Goal: Contribute content: Contribute content

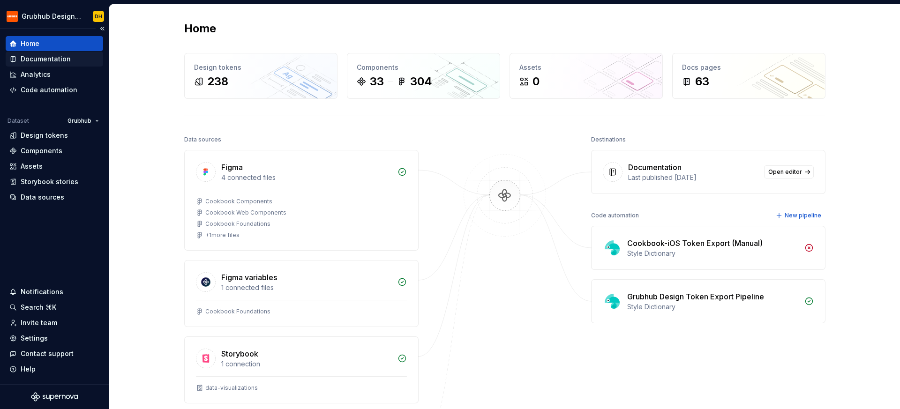
click at [52, 58] on div "Documentation" at bounding box center [46, 58] width 50 height 9
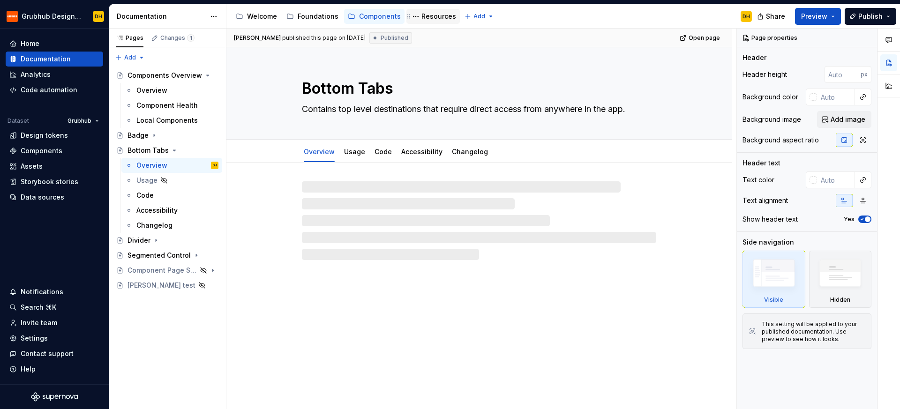
click at [421, 17] on div "Resources" at bounding box center [438, 16] width 35 height 9
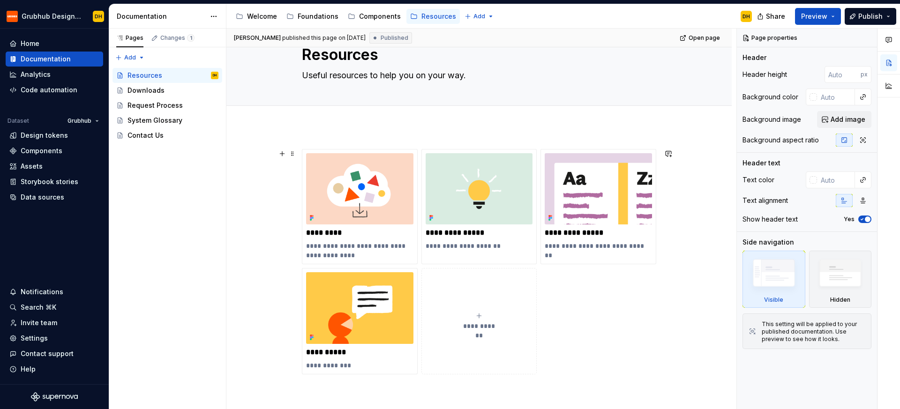
scroll to position [33, 0]
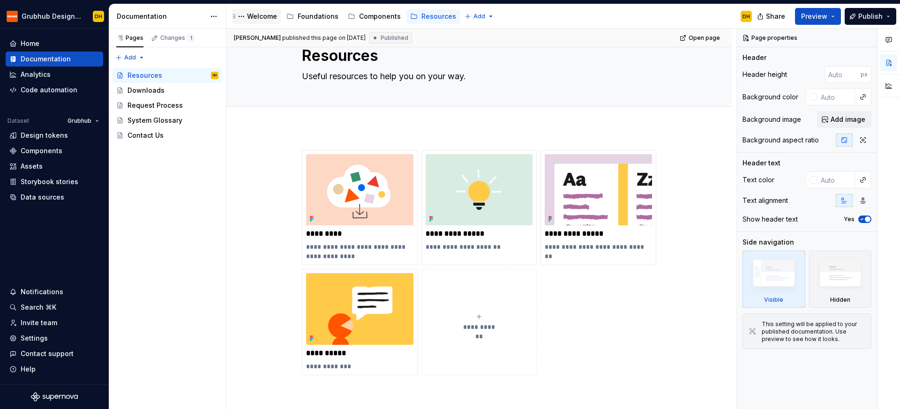
click at [258, 12] on div "Welcome" at bounding box center [262, 16] width 30 height 9
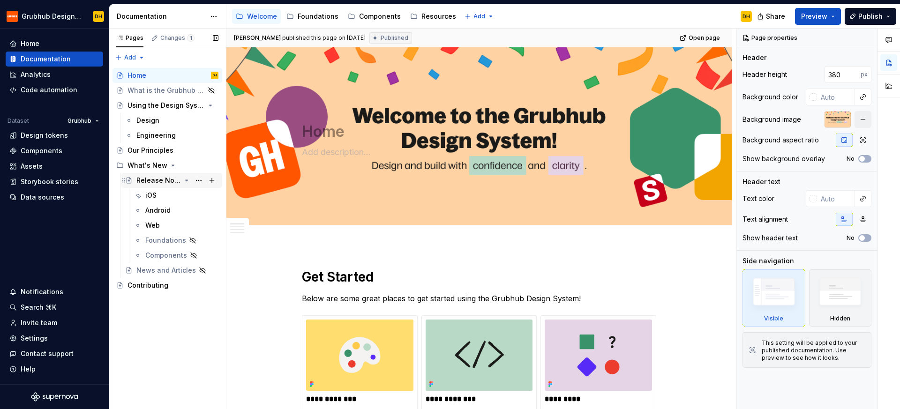
click at [189, 180] on icon "Page tree" at bounding box center [187, 181] width 8 height 8
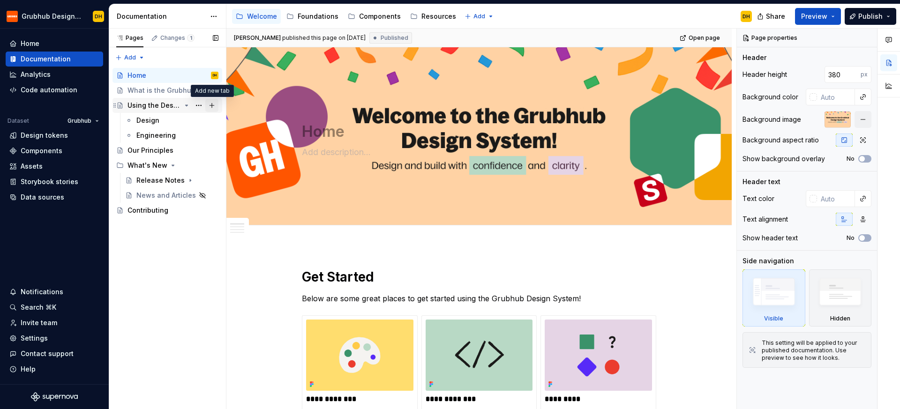
click at [213, 105] on button "Page tree" at bounding box center [211, 105] width 13 height 13
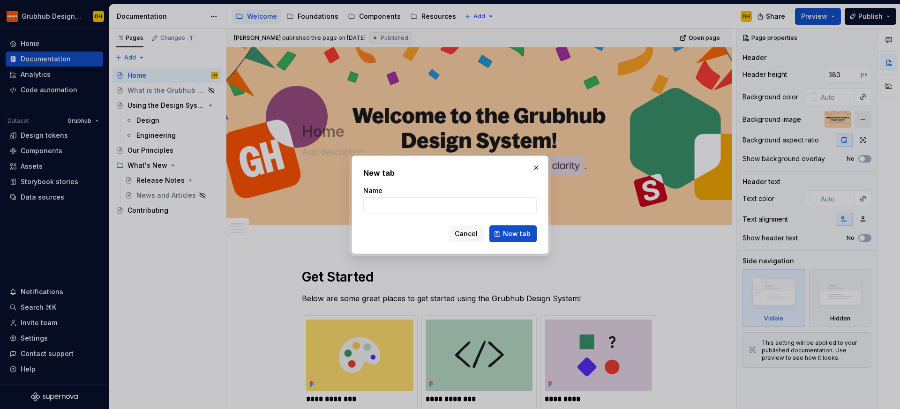
type textarea "*"
type input "Playbook"
click at [514, 242] on button "New tab" at bounding box center [512, 234] width 47 height 17
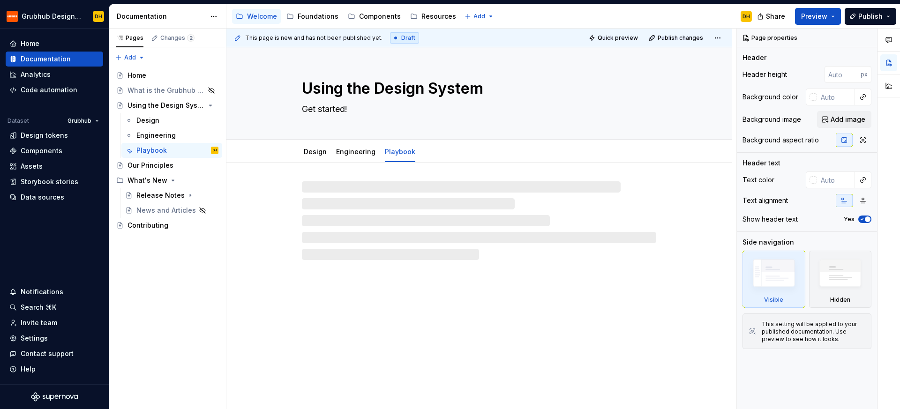
type textarea "*"
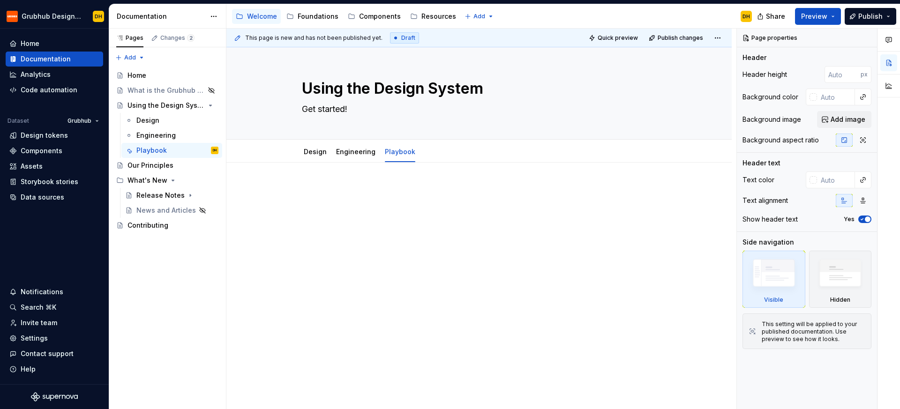
click at [354, 198] on div at bounding box center [479, 203] width 354 height 36
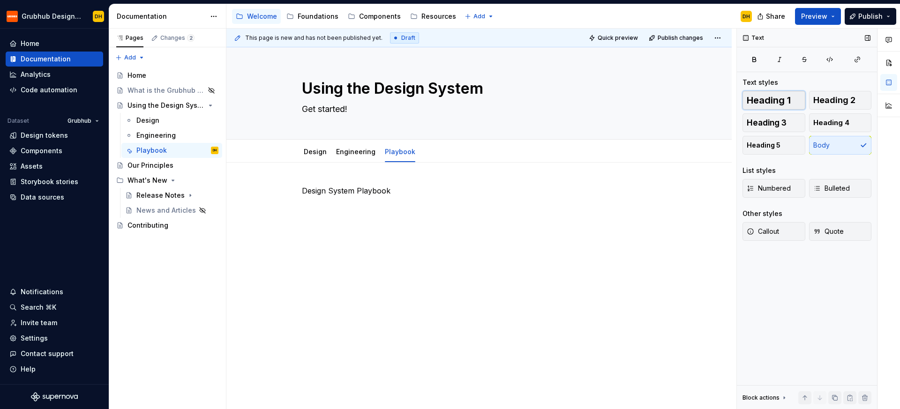
click at [758, 99] on span "Heading 1" at bounding box center [769, 100] width 44 height 9
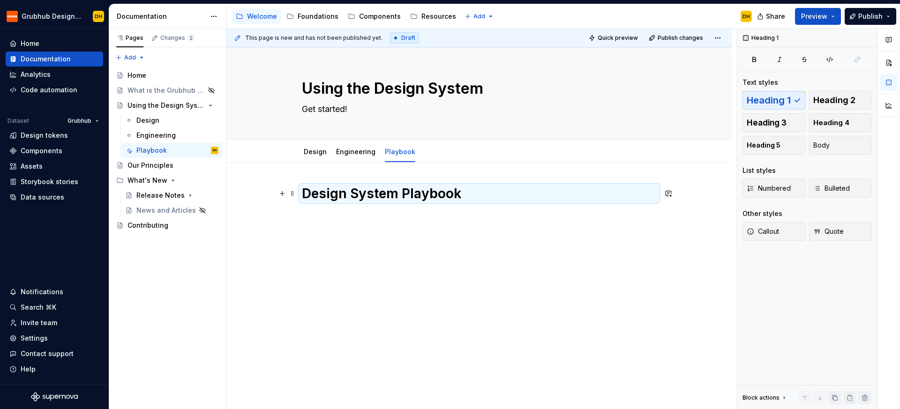
click at [483, 200] on h1 "Design System Playbook" at bounding box center [479, 193] width 354 height 17
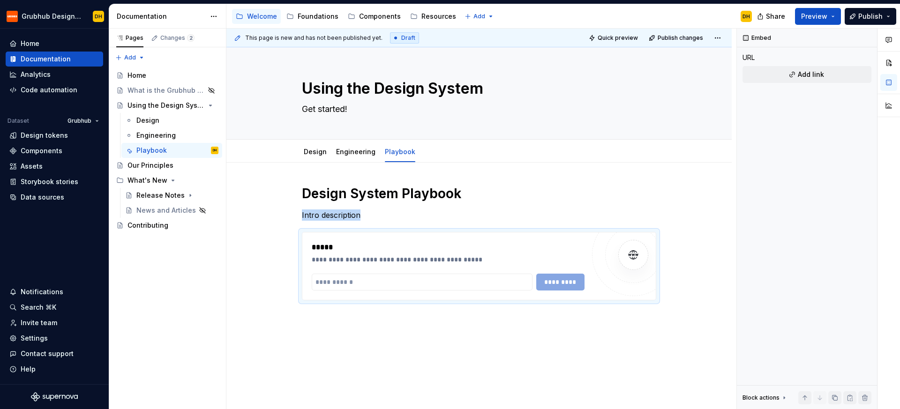
type textarea "*"
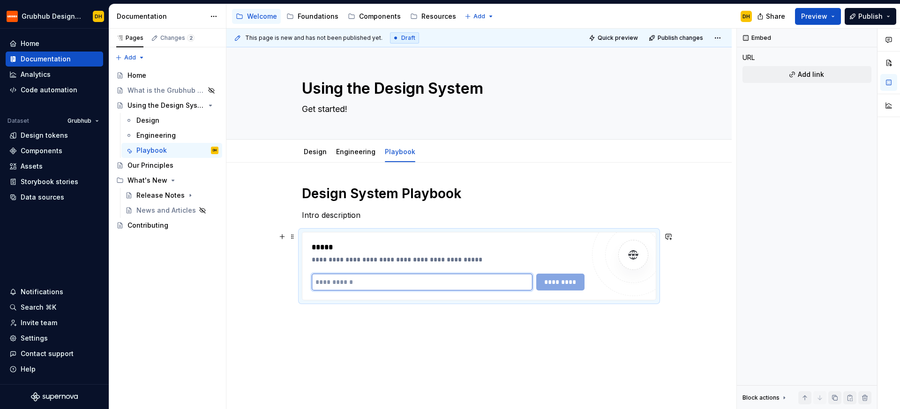
click at [373, 284] on input "text" at bounding box center [422, 282] width 221 height 17
paste input "**********"
type input "**********"
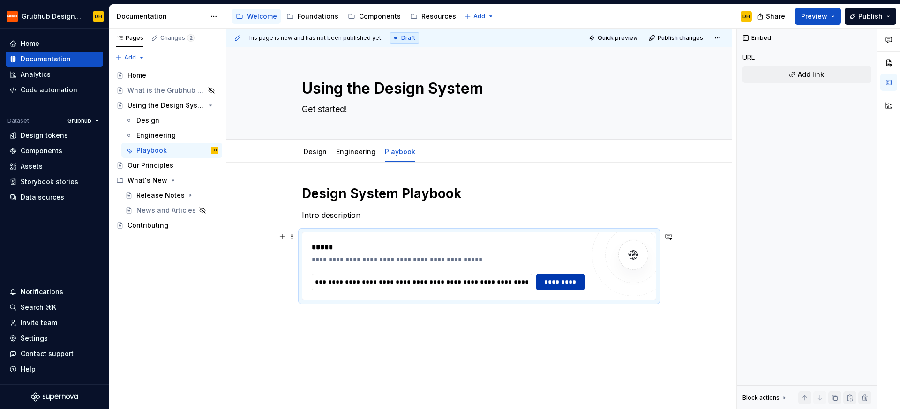
click at [558, 284] on span "*********" at bounding box center [560, 282] width 37 height 9
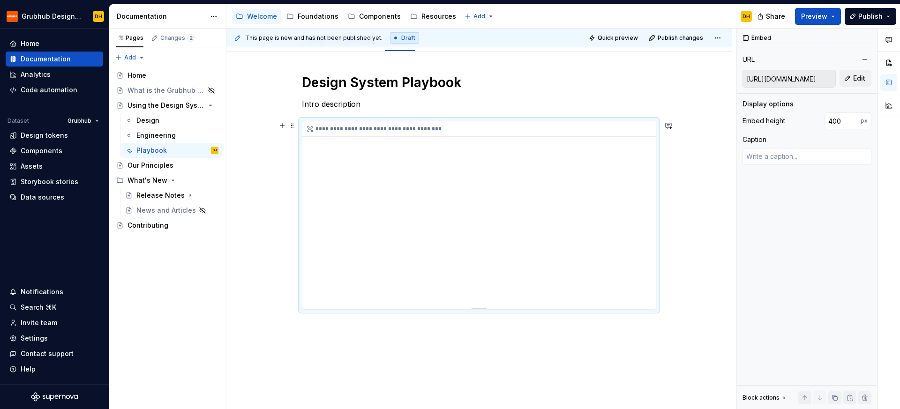
scroll to position [111, 0]
click at [627, 307] on div "**********" at bounding box center [478, 216] width 353 height 188
click at [627, 310] on div "**********" at bounding box center [479, 215] width 354 height 189
type textarea "*"
click at [828, 120] on input "400" at bounding box center [843, 121] width 36 height 17
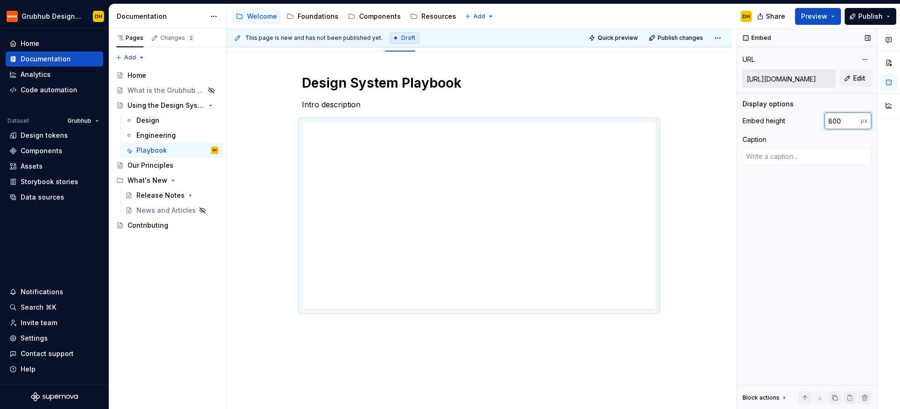
type input "800"
click at [818, 199] on div "Embed URL [URL][DOMAIN_NAME] Edit Display options Embed height 800 px Caption B…" at bounding box center [807, 219] width 140 height 381
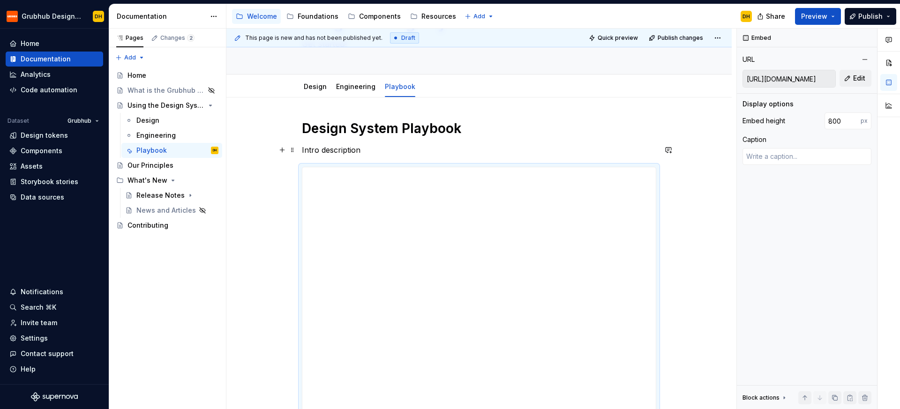
scroll to position [164, 0]
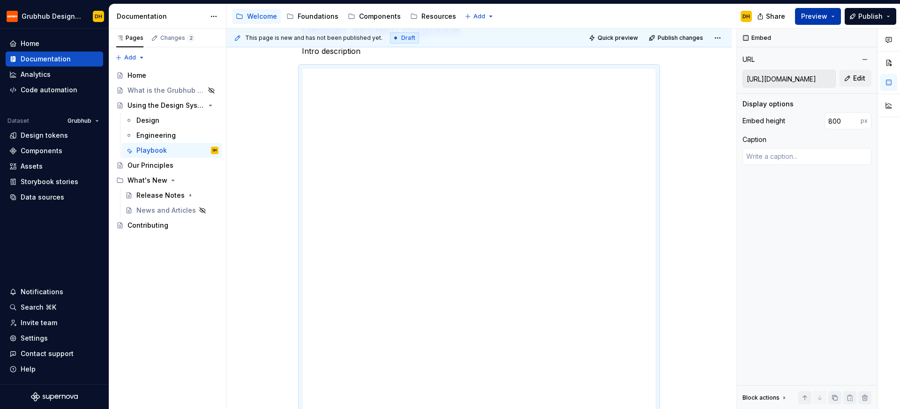
click at [827, 16] on span "Preview" at bounding box center [814, 16] width 26 height 9
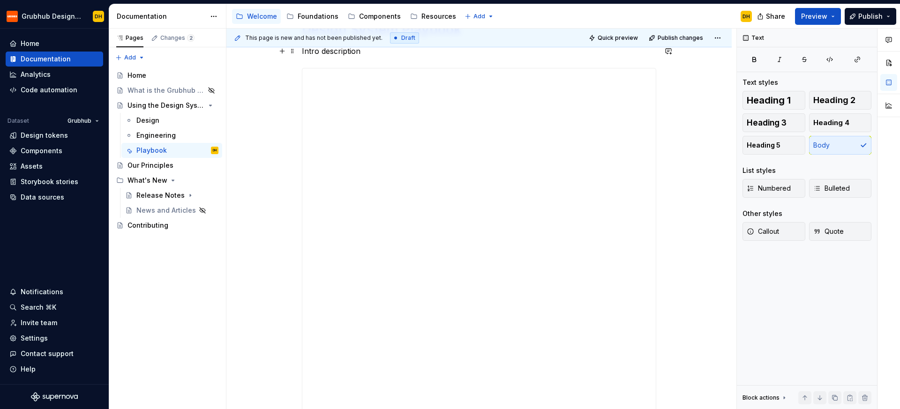
click at [579, 52] on p "Intro description" at bounding box center [479, 50] width 354 height 11
click at [615, 36] on span "Quick preview" at bounding box center [618, 38] width 40 height 8
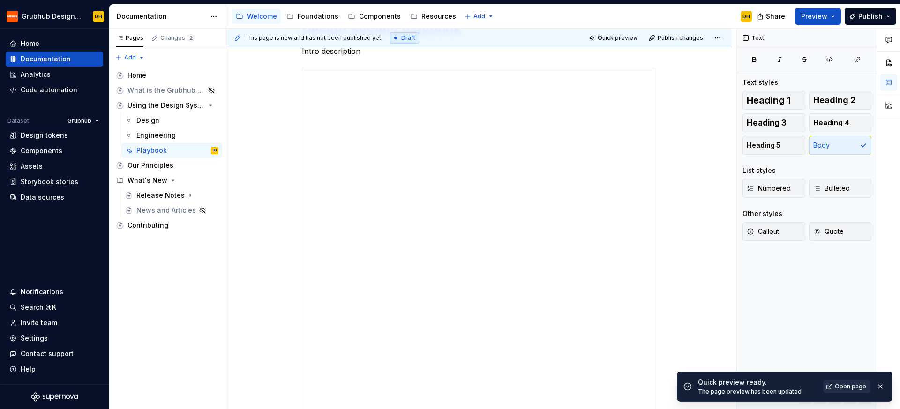
click at [847, 381] on link "Open page" at bounding box center [846, 386] width 47 height 13
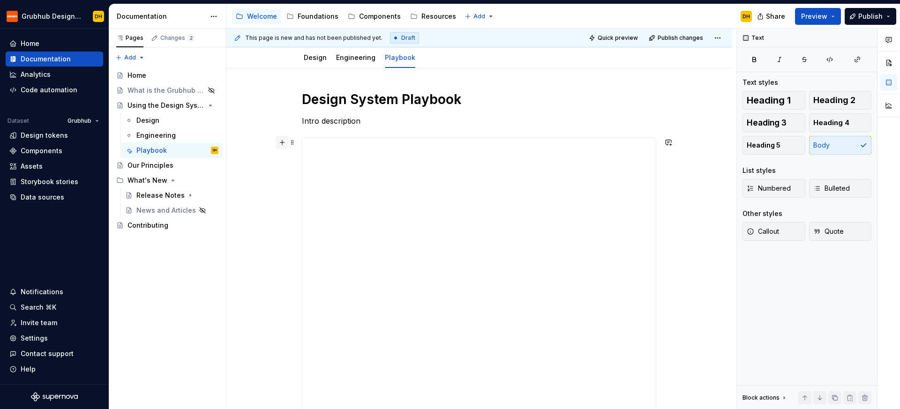
scroll to position [93, 0]
click at [356, 158] on div "**********" at bounding box center [478, 327] width 353 height 375
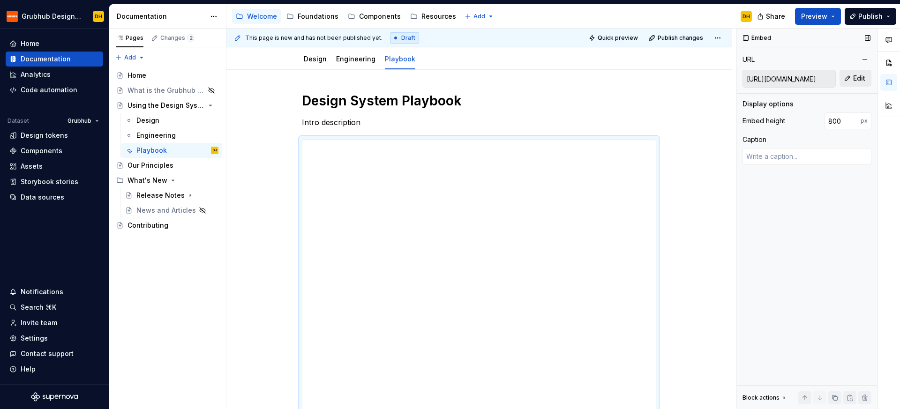
click at [852, 80] on button "Edit" at bounding box center [856, 78] width 32 height 17
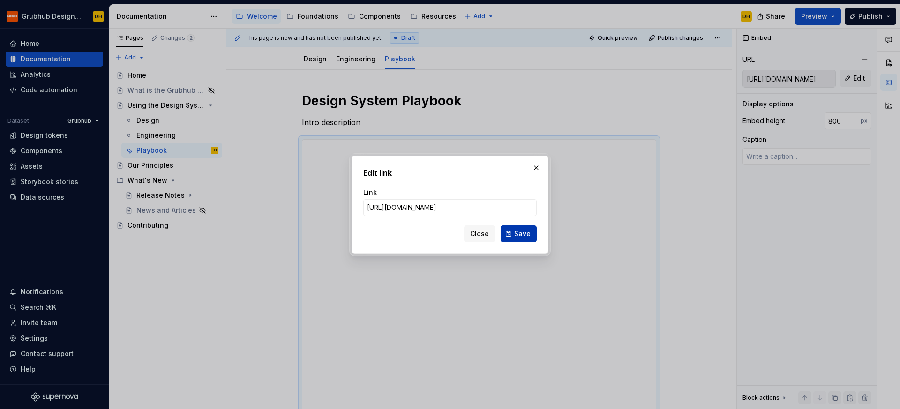
scroll to position [0, 237]
click at [521, 235] on span "Save" at bounding box center [522, 233] width 16 height 9
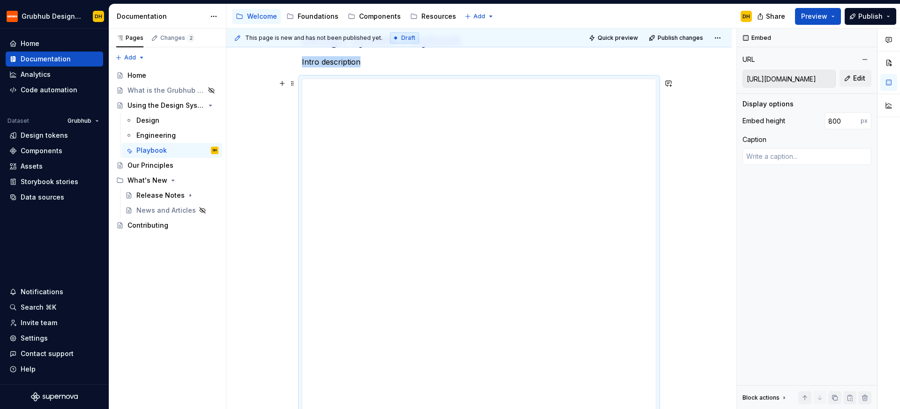
scroll to position [135, 0]
click at [694, 136] on div "**********" at bounding box center [478, 317] width 505 height 580
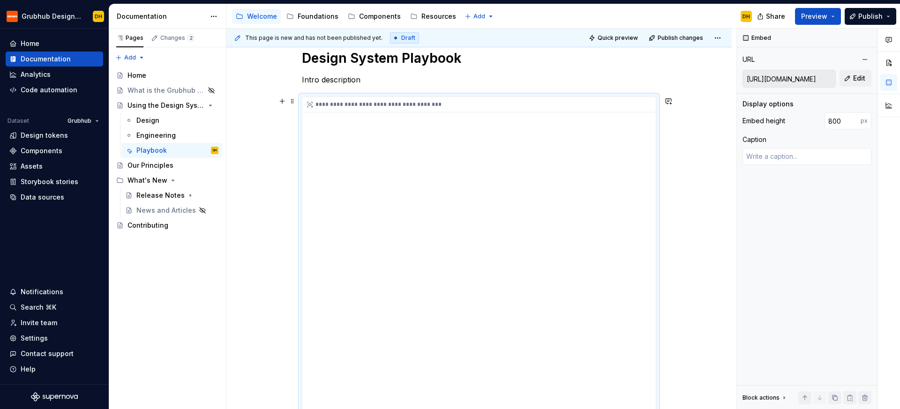
click at [321, 106] on div "**********" at bounding box center [478, 104] width 353 height 15
click at [361, 128] on div "**********" at bounding box center [478, 284] width 353 height 375
click at [805, 73] on input "[URL][DOMAIN_NAME]" at bounding box center [789, 78] width 92 height 17
drag, startPoint x: 805, startPoint y: 73, endPoint x: 835, endPoint y: 75, distance: 30.6
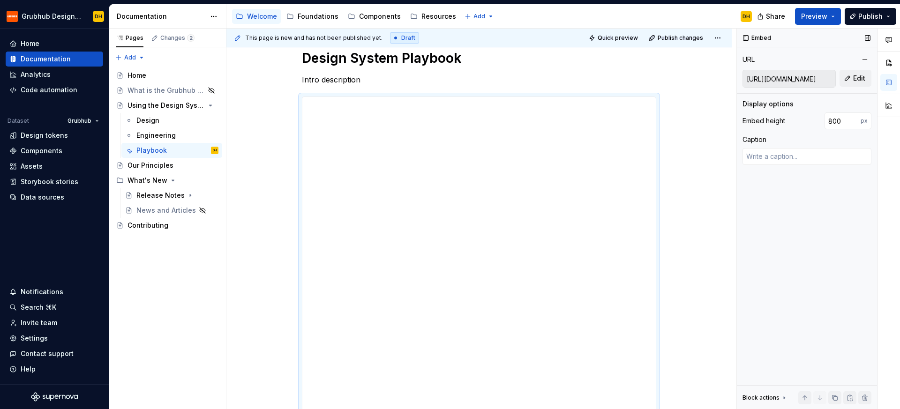
click at [805, 73] on input "[URL][DOMAIN_NAME]" at bounding box center [789, 78] width 92 height 17
click at [849, 75] on button "Edit" at bounding box center [856, 78] width 32 height 17
type textarea "*"
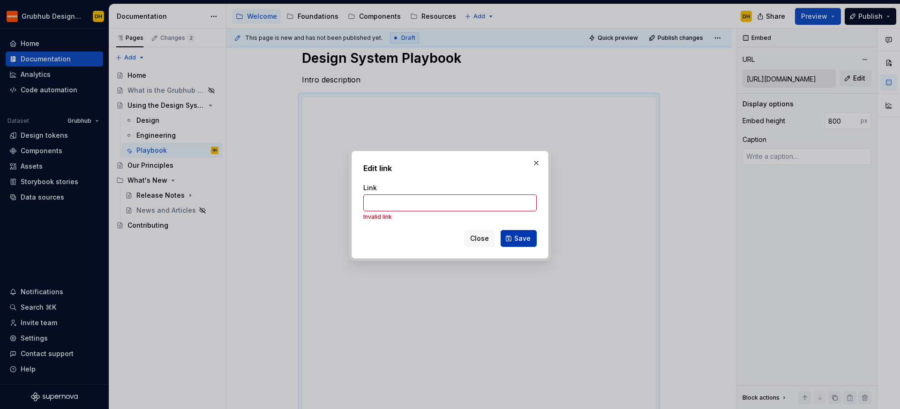
click at [509, 238] on button "Save" at bounding box center [519, 238] width 36 height 17
click at [477, 247] on div "Edit link Link Invalid link Close Save" at bounding box center [450, 205] width 197 height 108
click at [477, 240] on span "Close" at bounding box center [479, 238] width 19 height 9
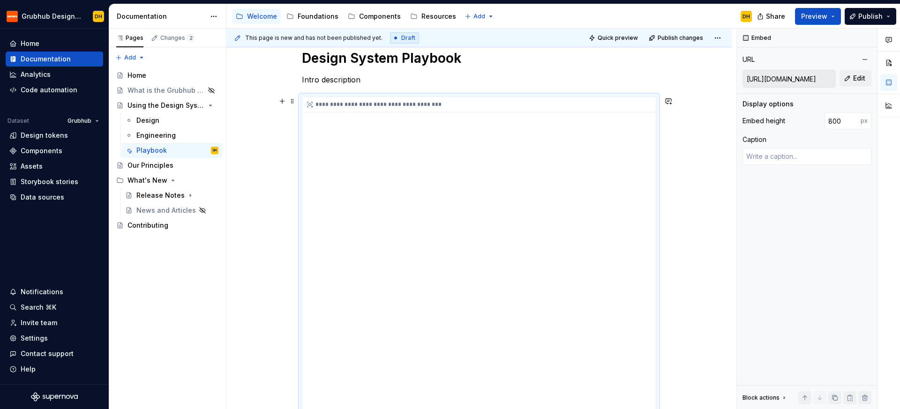
click at [444, 126] on div "**********" at bounding box center [478, 284] width 353 height 375
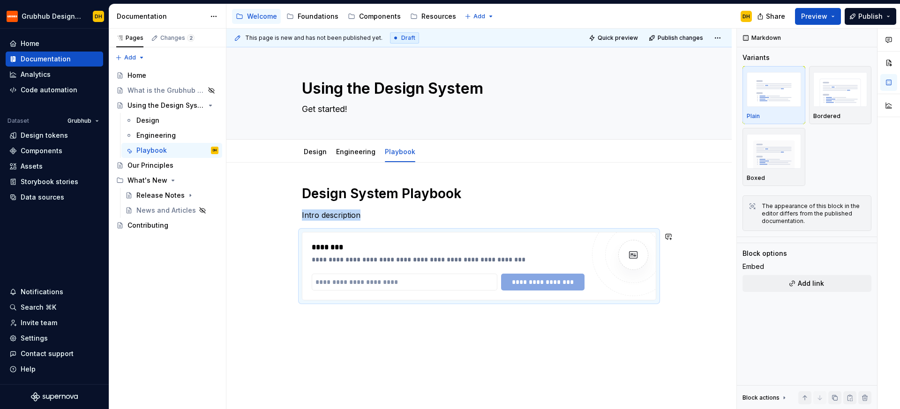
drag, startPoint x: 504, startPoint y: 322, endPoint x: 505, endPoint y: 328, distance: 6.2
click at [504, 322] on div "**********" at bounding box center [478, 299] width 505 height 272
click at [317, 161] on div at bounding box center [315, 160] width 30 height 1
click at [305, 146] on div "Design" at bounding box center [315, 151] width 23 height 11
click at [311, 149] on link "Design" at bounding box center [315, 152] width 23 height 8
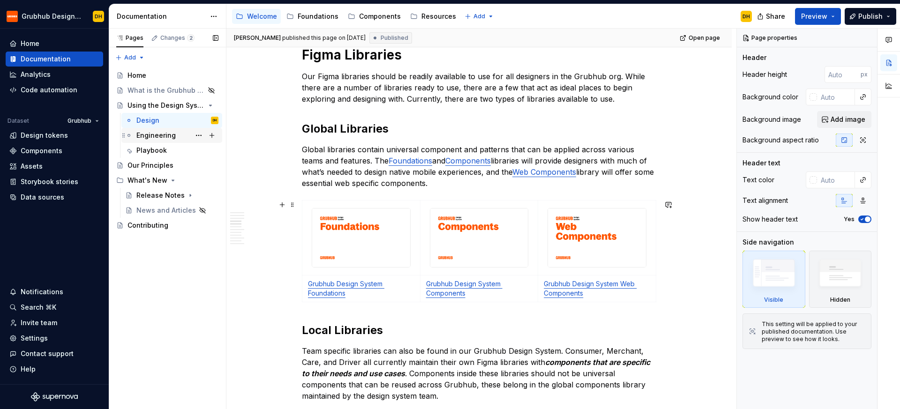
scroll to position [221, 0]
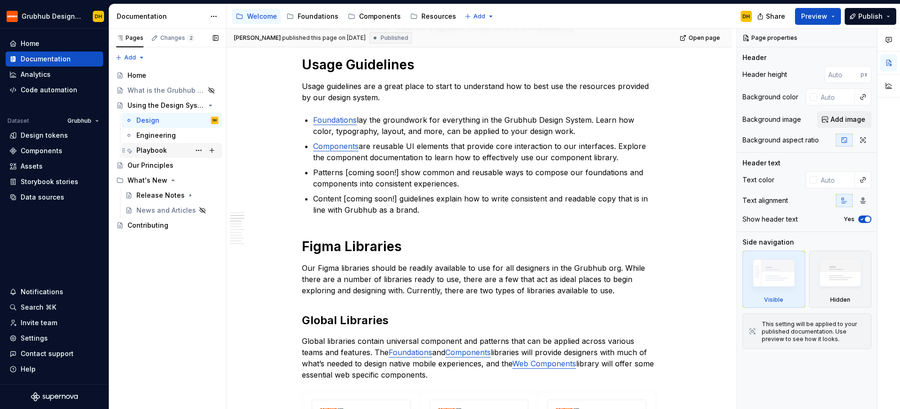
click at [151, 150] on div "Playbook" at bounding box center [151, 150] width 30 height 9
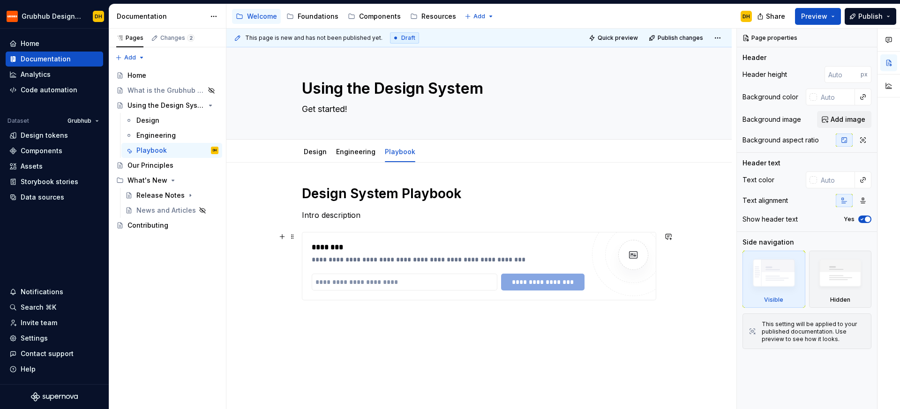
type textarea "*"
click at [351, 232] on div "**********" at bounding box center [479, 266] width 354 height 68
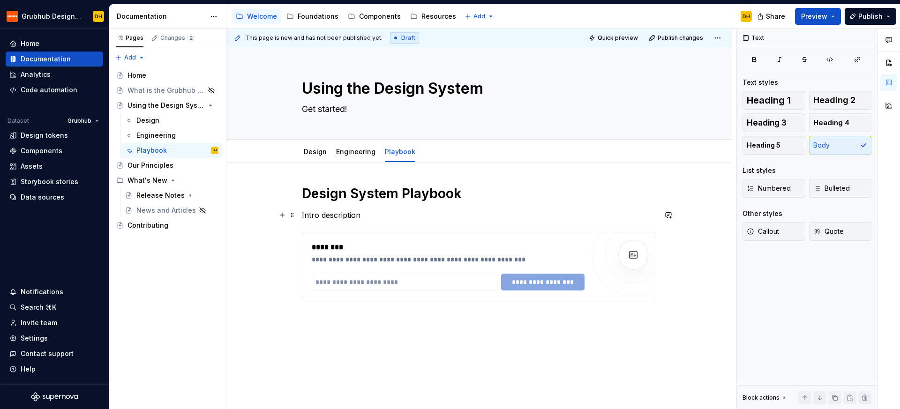
click at [372, 210] on p "Intro description" at bounding box center [479, 215] width 354 height 11
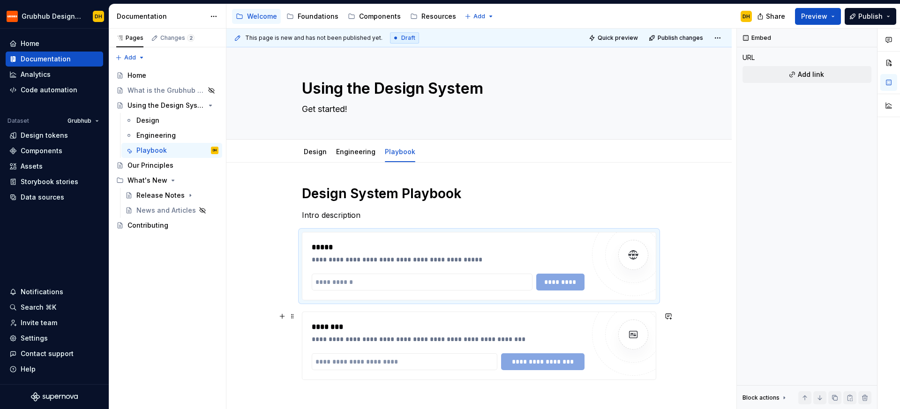
click at [356, 332] on div "********" at bounding box center [448, 327] width 273 height 11
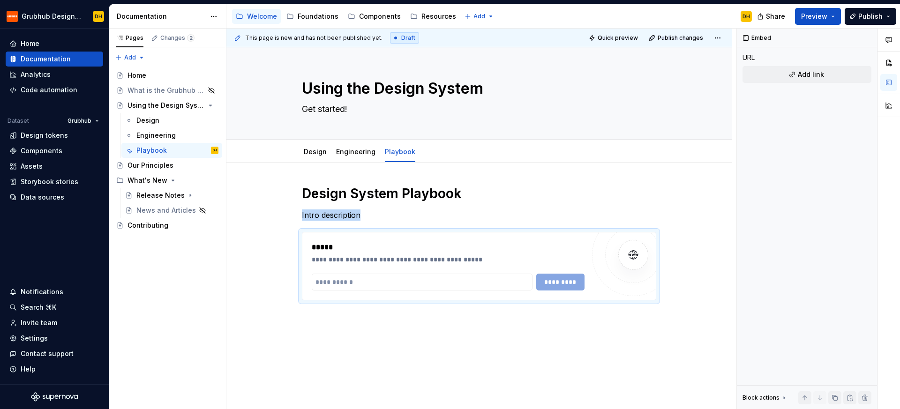
type textarea "*"
click at [390, 285] on input "text" at bounding box center [422, 282] width 221 height 17
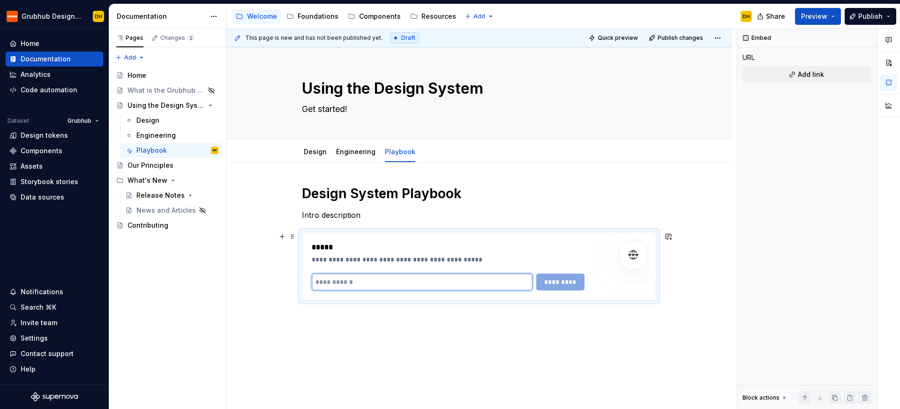
paste input "**********"
type input "**********"
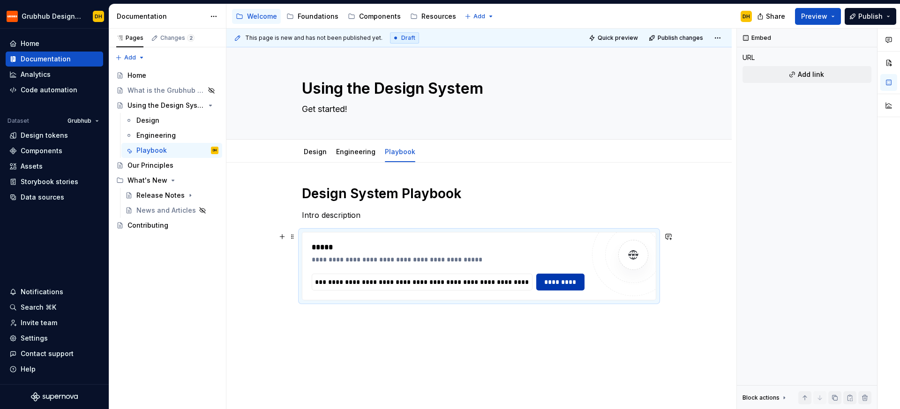
click at [559, 285] on span "*********" at bounding box center [560, 282] width 37 height 9
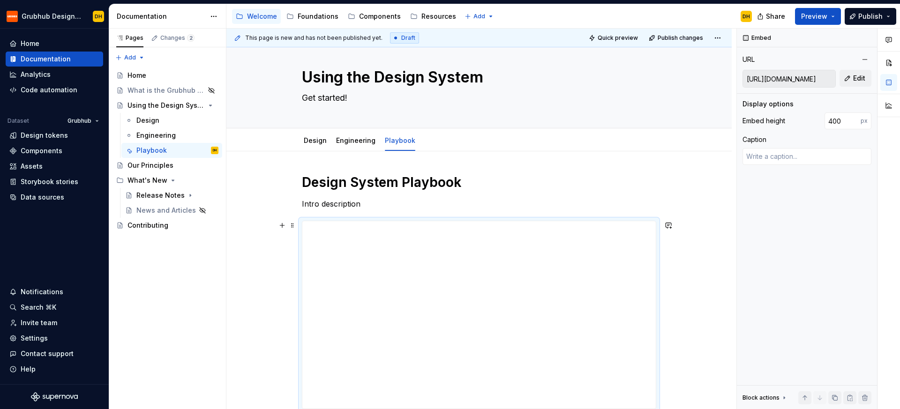
scroll to position [0, 0]
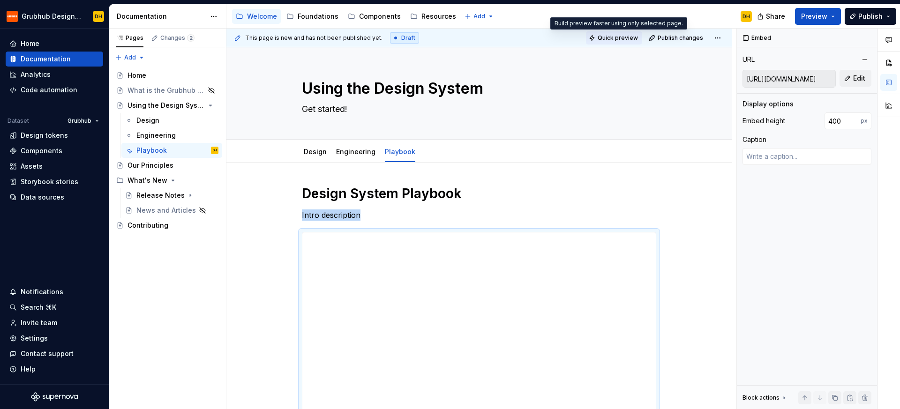
click at [627, 40] on span "Quick preview" at bounding box center [618, 38] width 40 height 8
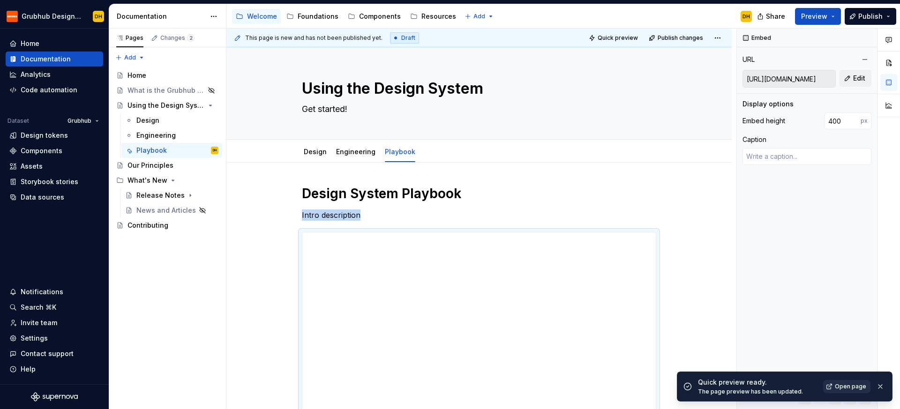
click at [827, 381] on link "Open page" at bounding box center [846, 386] width 47 height 13
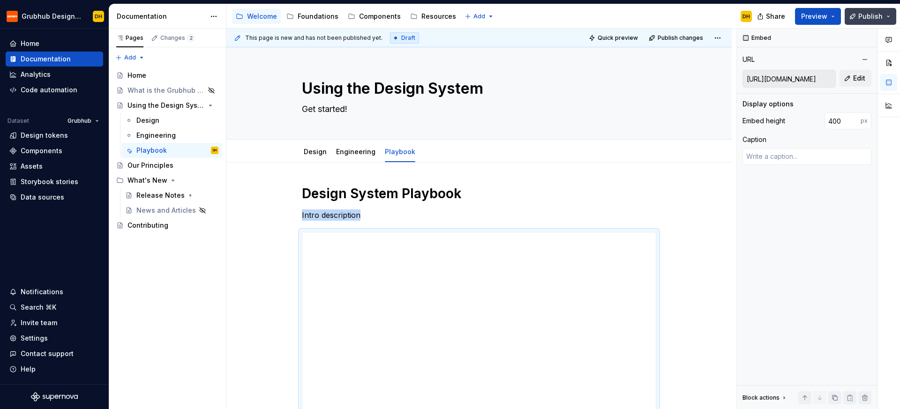
click at [870, 16] on span "Publish" at bounding box center [870, 16] width 24 height 9
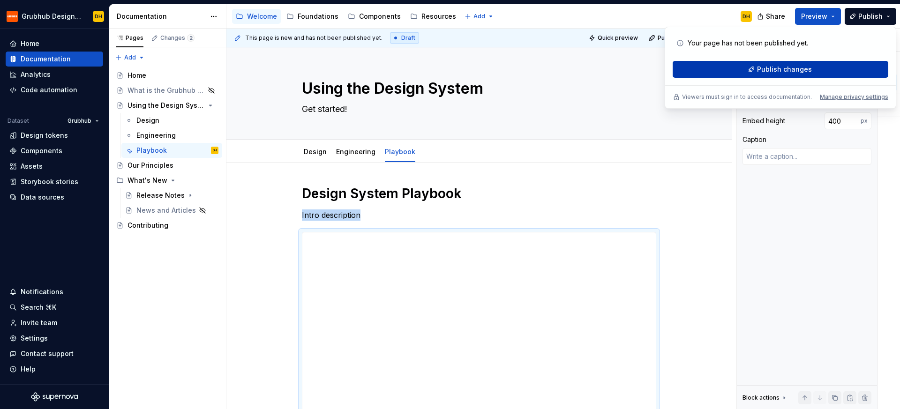
click at [787, 65] on span "Publish changes" at bounding box center [784, 69] width 55 height 9
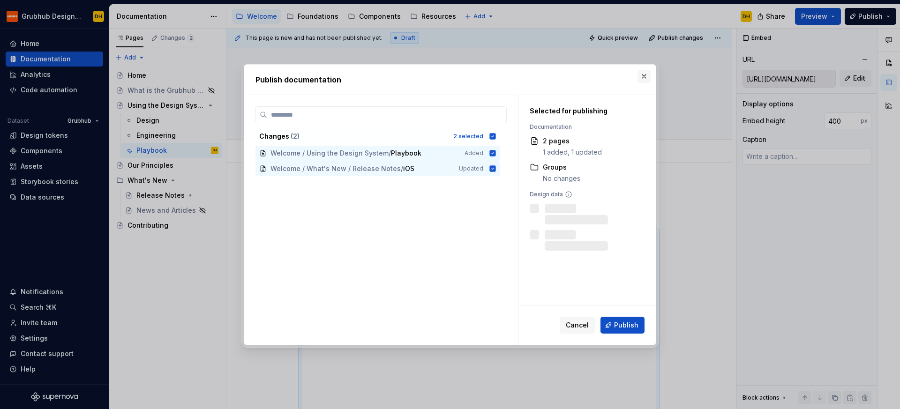
click at [643, 75] on button "button" at bounding box center [644, 76] width 13 height 13
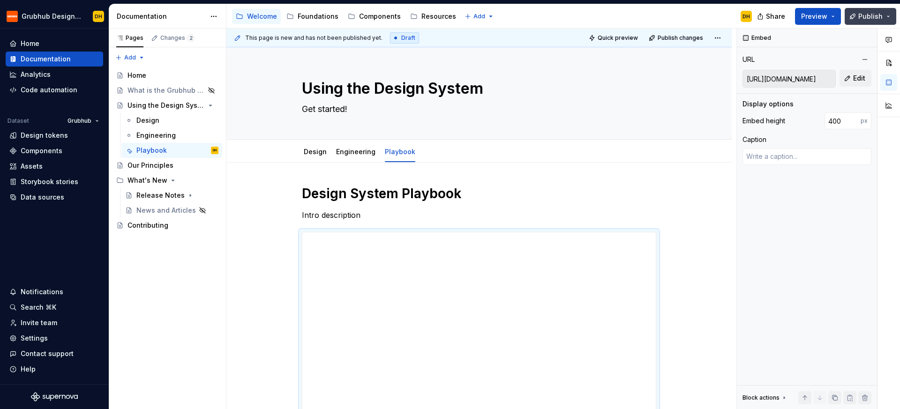
click at [876, 9] on button "Publish" at bounding box center [871, 16] width 52 height 17
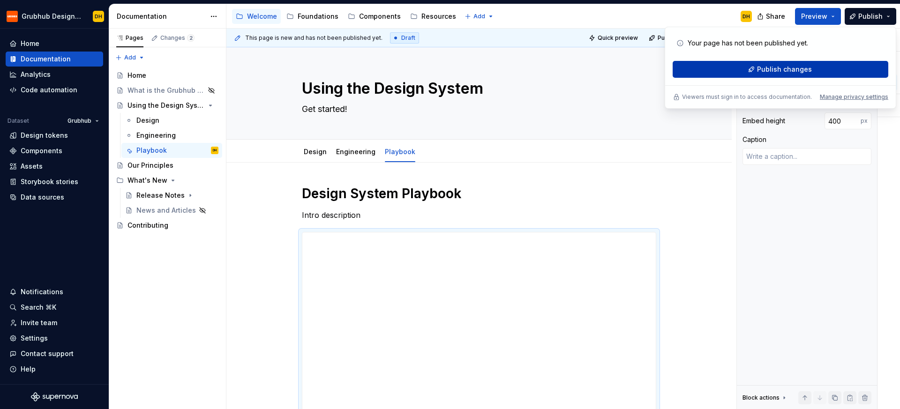
click at [800, 68] on span "Publish changes" at bounding box center [784, 69] width 55 height 9
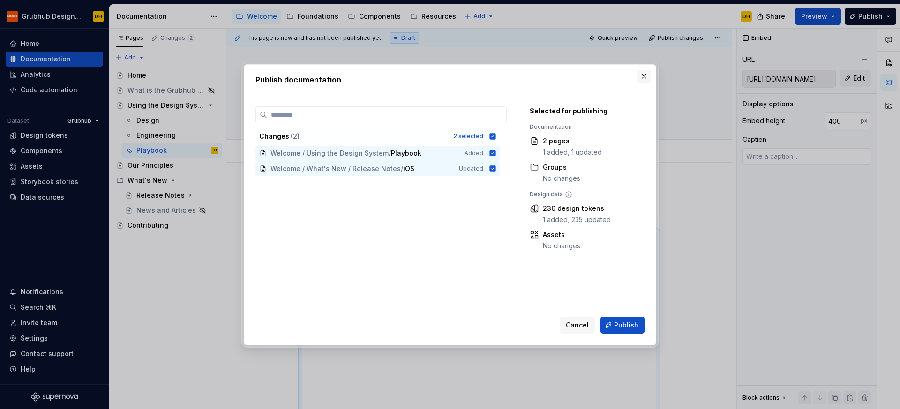
click at [646, 77] on button "button" at bounding box center [644, 76] width 13 height 13
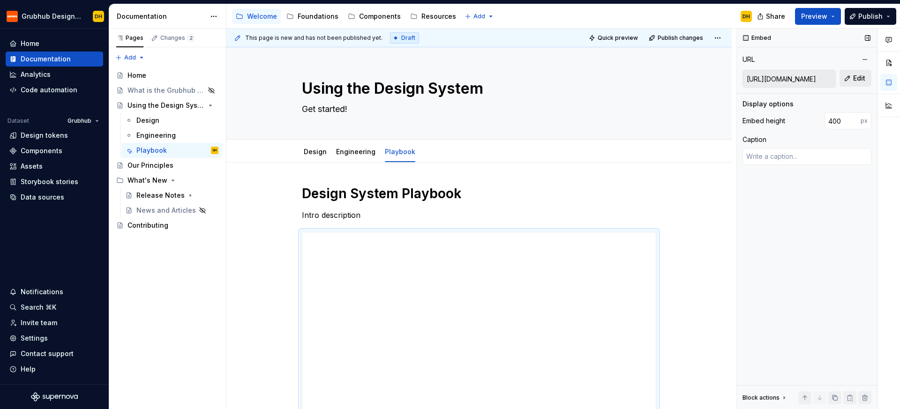
click at [845, 72] on button "Edit" at bounding box center [856, 78] width 32 height 17
type textarea "*"
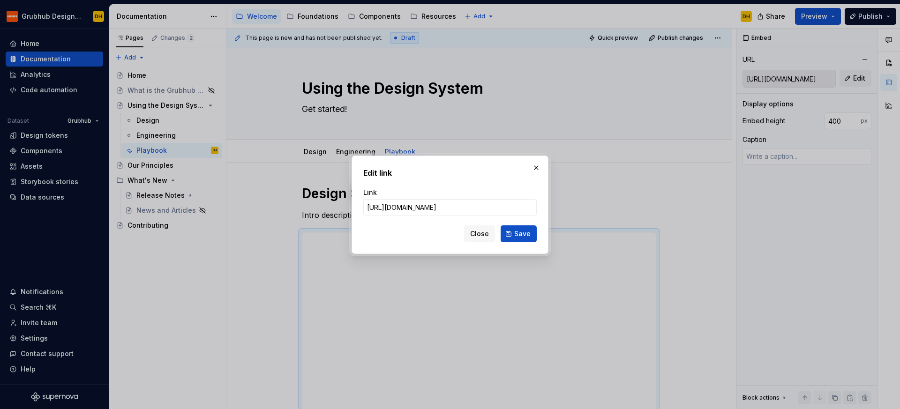
type input "[URL][DOMAIN_NAME]"
click button "Save" at bounding box center [519, 234] width 36 height 17
type textarea "*"
type input "[URL][DOMAIN_NAME]"
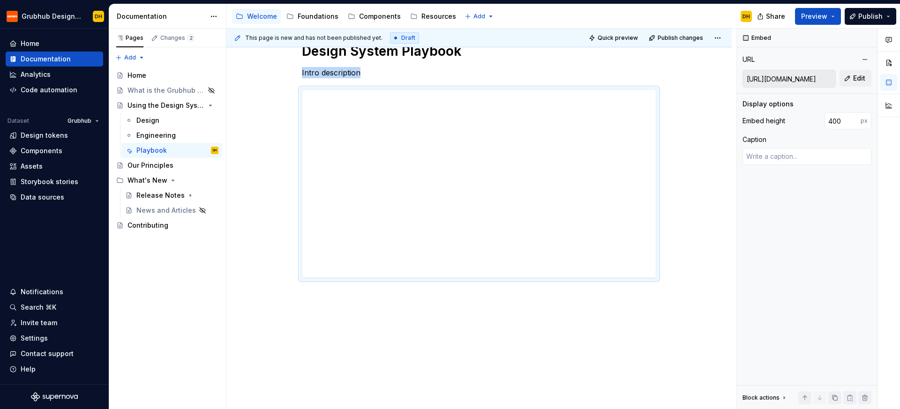
scroll to position [145, 0]
type textarea "*"
drag, startPoint x: 834, startPoint y: 123, endPoint x: 823, endPoint y: 124, distance: 10.4
click at [823, 124] on div "Embed height 400 px" at bounding box center [807, 121] width 129 height 17
type input "800"
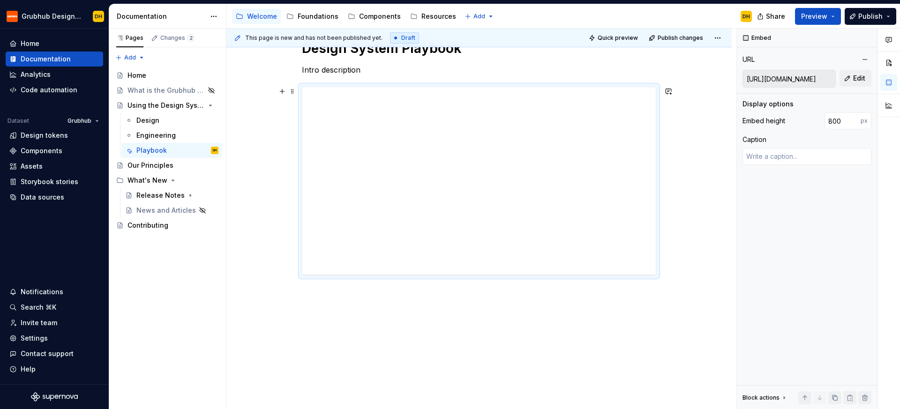
click at [666, 194] on div "**********" at bounding box center [478, 213] width 505 height 392
drag, startPoint x: 652, startPoint y: 82, endPoint x: 649, endPoint y: 124, distance: 42.3
click at [649, 124] on div "**********" at bounding box center [478, 249] width 353 height 375
drag, startPoint x: 654, startPoint y: 79, endPoint x: 789, endPoint y: 25, distance: 145.8
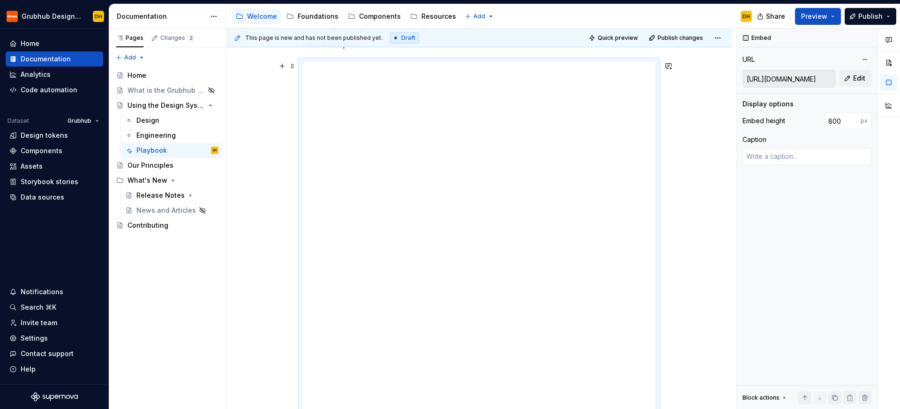
click at [654, 91] on div "**********" at bounding box center [478, 249] width 353 height 375
click at [609, 34] on span "Quick preview" at bounding box center [618, 38] width 40 height 8
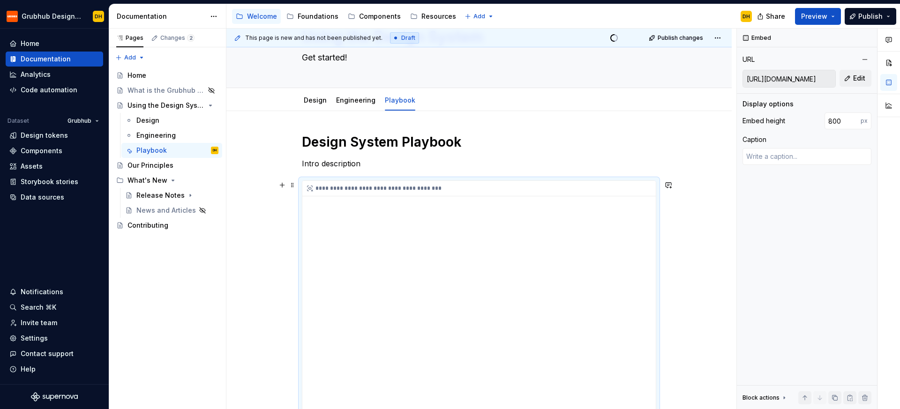
scroll to position [48, 0]
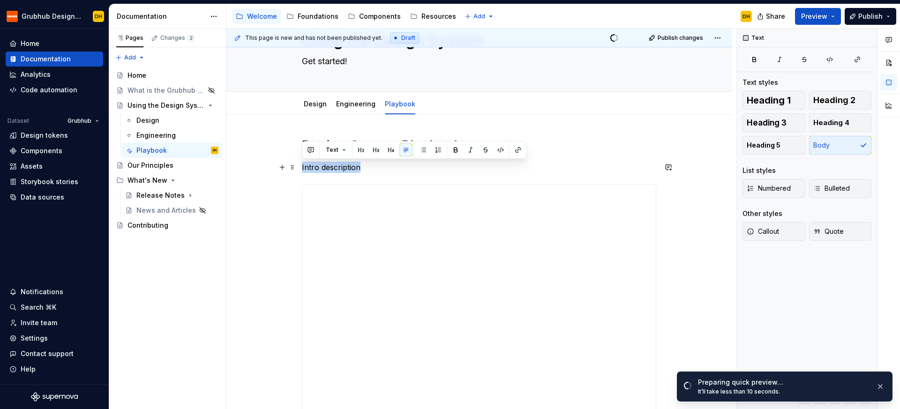
drag, startPoint x: 386, startPoint y: 167, endPoint x: 298, endPoint y: 170, distance: 88.2
click at [298, 170] on div "**********" at bounding box center [478, 405] width 505 height 580
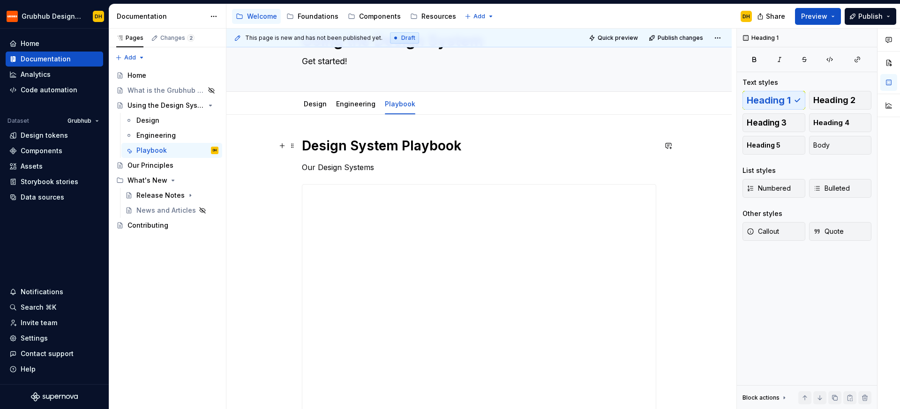
click at [398, 147] on h1 "Design System Playbook" at bounding box center [479, 145] width 354 height 17
click at [382, 166] on p "Our Design Systems" at bounding box center [479, 167] width 354 height 11
click at [827, 18] on span "Preview" at bounding box center [814, 16] width 26 height 9
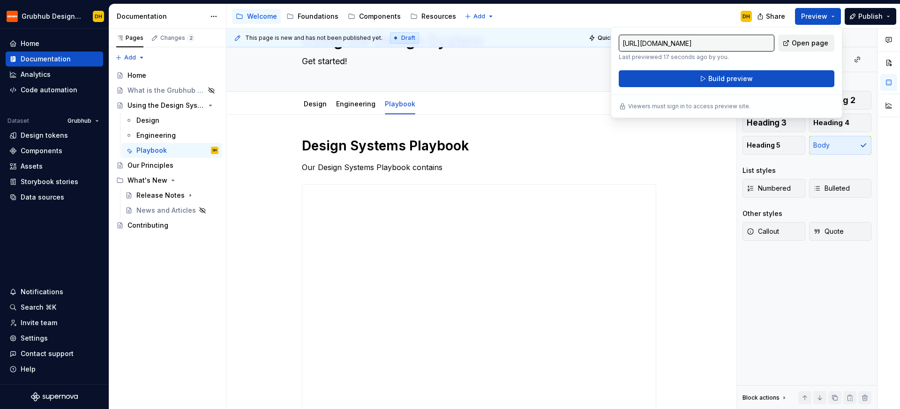
click at [797, 49] on link "Open page" at bounding box center [806, 43] width 56 height 17
click at [486, 169] on p "Our Design Systems Playbook contains" at bounding box center [479, 167] width 354 height 11
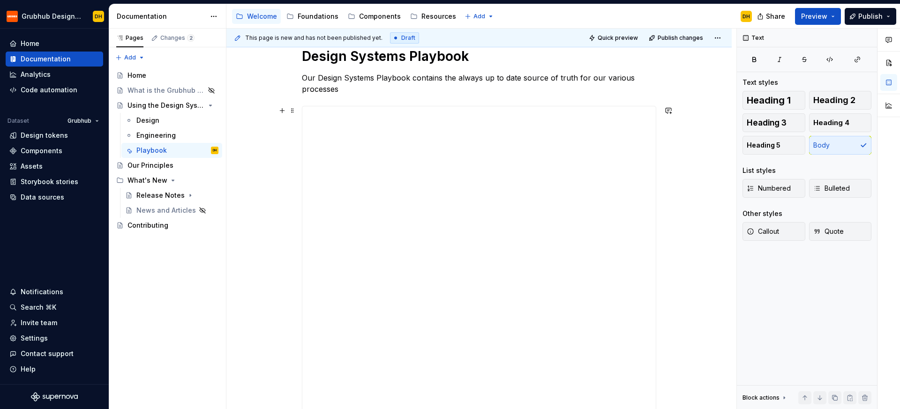
scroll to position [116, 0]
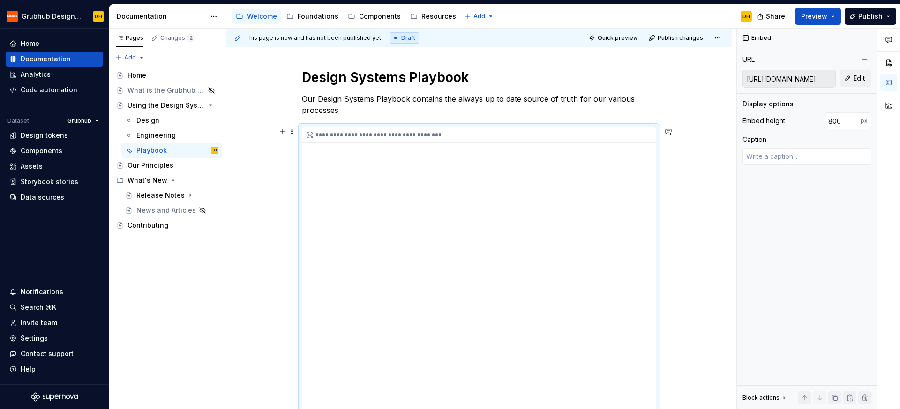
drag, startPoint x: 652, startPoint y: 145, endPoint x: 652, endPoint y: 150, distance: 5.2
click at [652, 150] on div "**********" at bounding box center [478, 315] width 353 height 375
drag, startPoint x: 652, startPoint y: 148, endPoint x: 652, endPoint y: 158, distance: 9.8
click at [652, 151] on div "**********" at bounding box center [478, 315] width 353 height 375
click at [651, 165] on div "**********" at bounding box center [478, 315] width 353 height 375
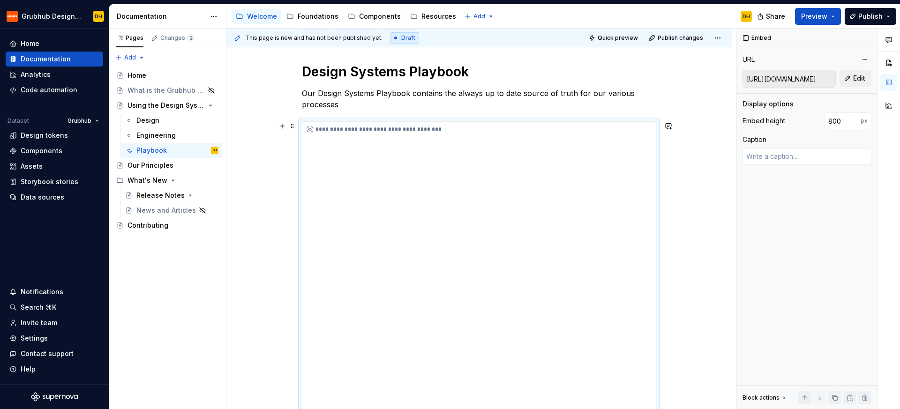
scroll to position [129, 0]
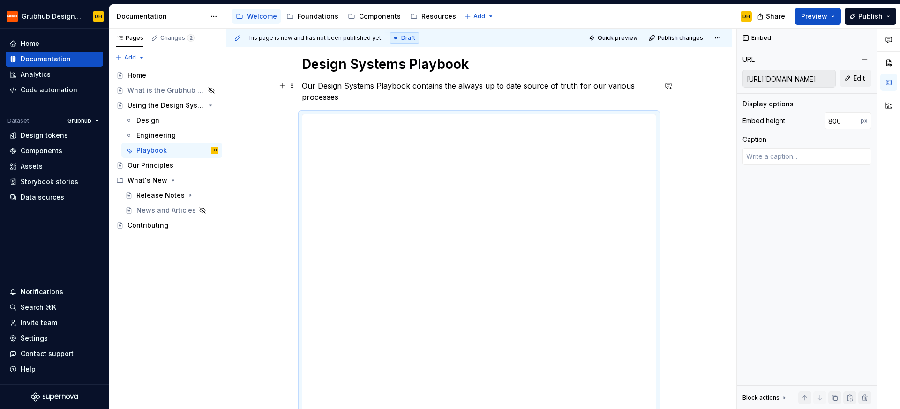
click at [363, 100] on p "Our Design Systems Playbook contains the always up to date source of truth for …" at bounding box center [479, 91] width 354 height 23
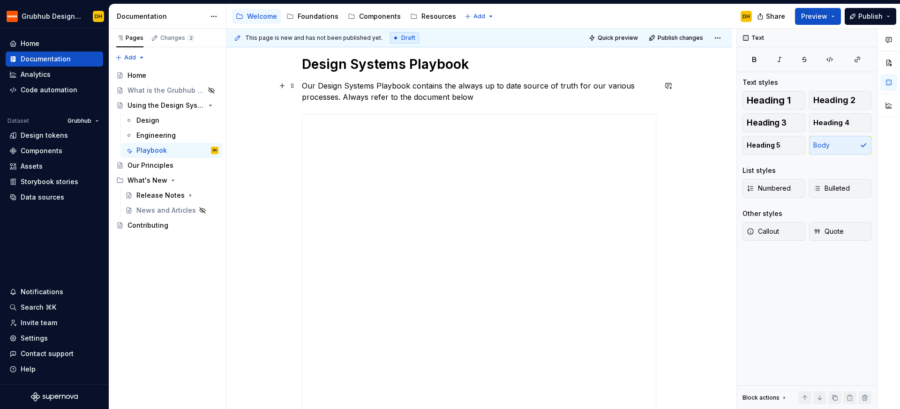
click at [501, 100] on p "Our Design Systems Playbook contains the always up to date source of truth for …" at bounding box center [479, 91] width 354 height 23
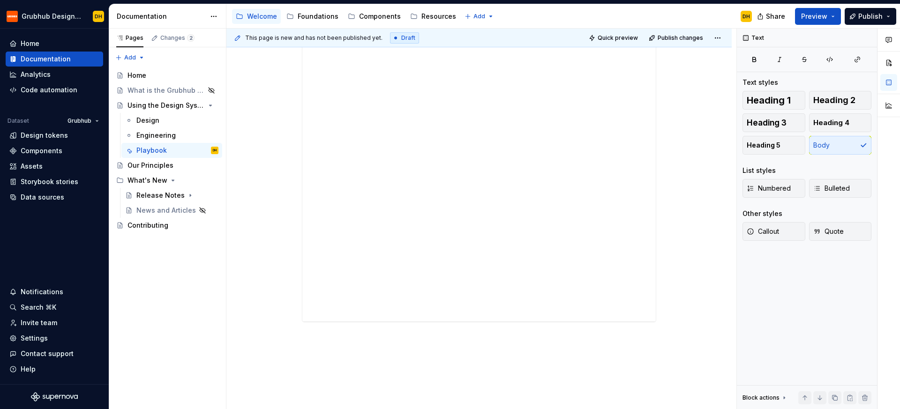
scroll to position [3, 0]
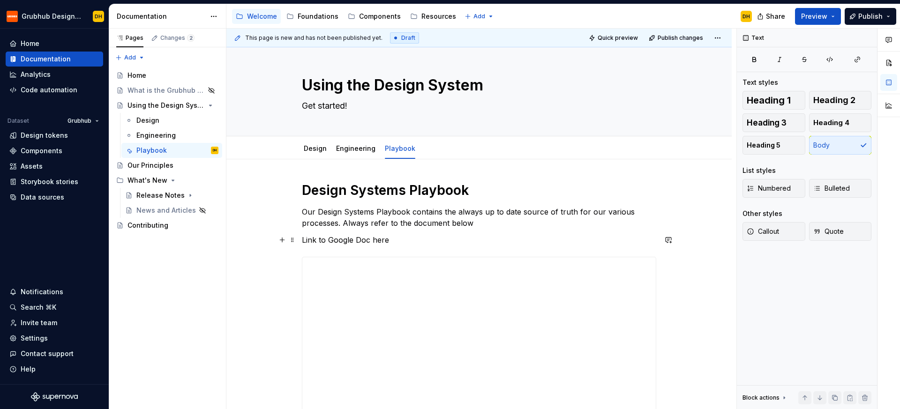
click at [379, 241] on p "Link to Google Doc here" at bounding box center [479, 239] width 354 height 11
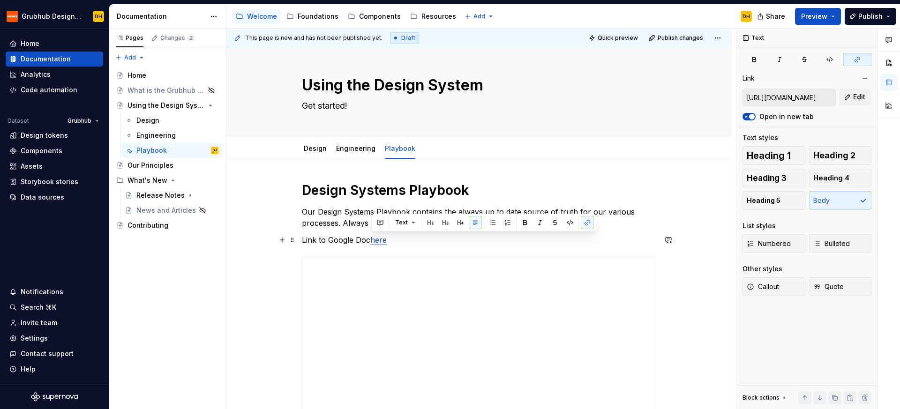
click at [409, 241] on p "Link to Google Doc here" at bounding box center [479, 239] width 354 height 11
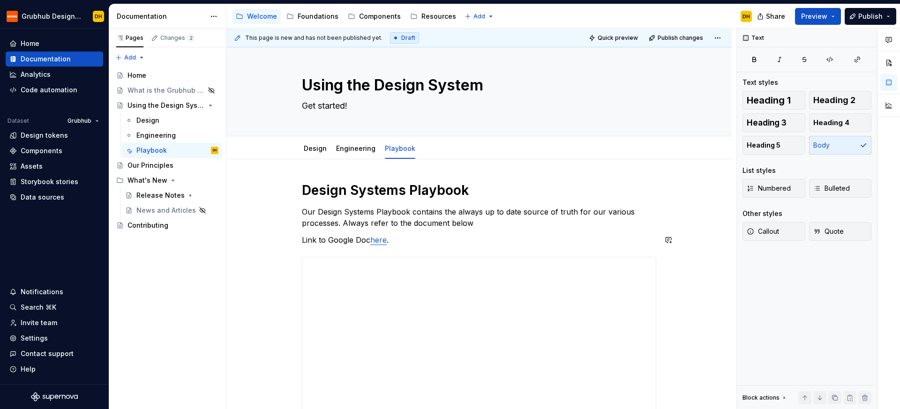
click at [499, 226] on p "Our Design Systems Playbook contains the always up to date source of truth for …" at bounding box center [479, 217] width 354 height 23
click at [505, 223] on p "Our Design Systems Playbook contains the always up to date source of truth for …" at bounding box center [479, 217] width 354 height 23
drag, startPoint x: 503, startPoint y: 225, endPoint x: 472, endPoint y: 224, distance: 30.9
click at [472, 224] on p "Our Design Systems Playbook contains the always up to date source of truth for …" at bounding box center [479, 217] width 354 height 23
click at [580, 226] on p "Our Design Systems Playbook contains the always up to date source of truth for …" at bounding box center [479, 217] width 354 height 23
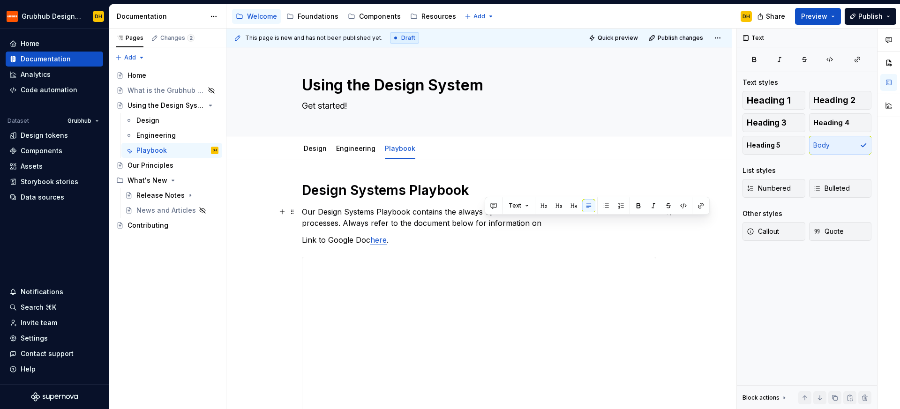
drag, startPoint x: 539, startPoint y: 223, endPoint x: 484, endPoint y: 223, distance: 54.4
click at [484, 223] on p "Our Design Systems Playbook contains the always up to date source of truth for …" at bounding box center [479, 217] width 354 height 23
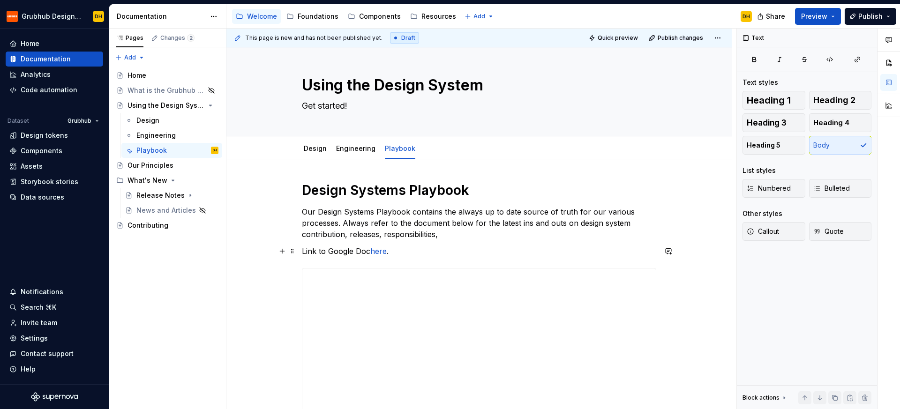
click at [485, 239] on p "Our Design Systems Playbook contains the always up to date source of truth for …" at bounding box center [479, 223] width 354 height 34
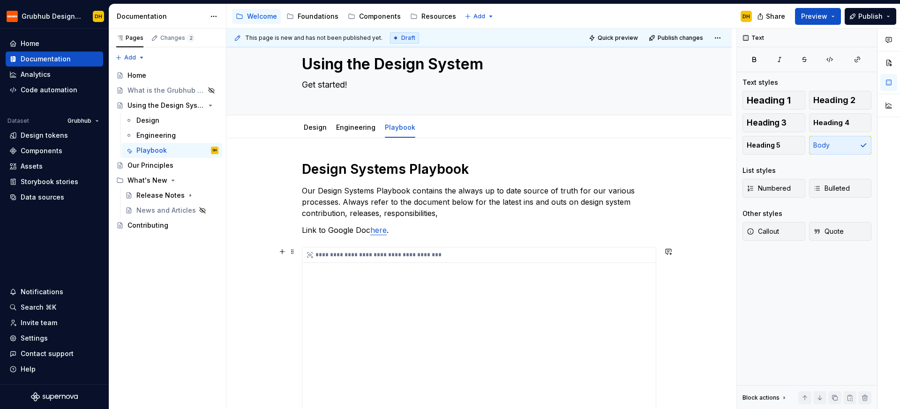
scroll to position [23, 0]
click at [478, 215] on p "Our Design Systems Playbook contains the always up to date source of truth for …" at bounding box center [479, 203] width 354 height 34
click at [383, 215] on p "Our Design Systems Playbook contains the always up to date source of truth for …" at bounding box center [479, 203] width 354 height 34
click at [450, 213] on p "Our Design Systems Playbook contains the always up to date source of truth for …" at bounding box center [479, 203] width 354 height 34
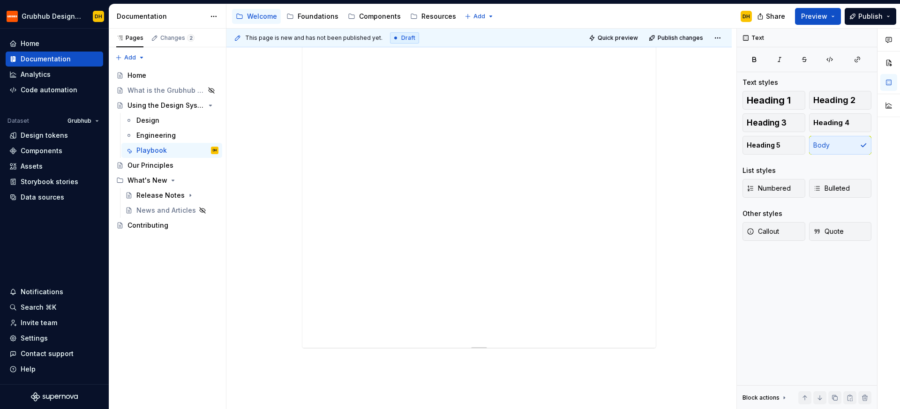
scroll to position [299, 0]
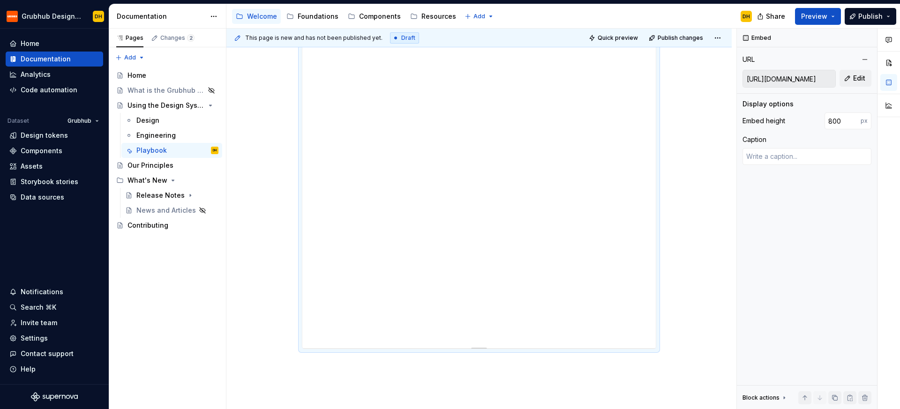
drag, startPoint x: 532, startPoint y: 343, endPoint x: 523, endPoint y: 334, distance: 12.9
click at [493, 342] on div "**********" at bounding box center [478, 160] width 353 height 375
click at [667, 309] on div "**********" at bounding box center [478, 173] width 505 height 619
click at [683, 307] on div "**********" at bounding box center [478, 173] width 505 height 619
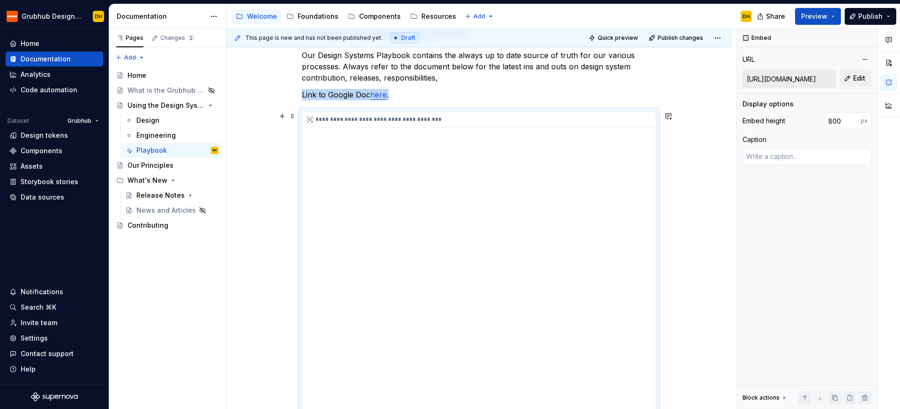
scroll to position [123, 0]
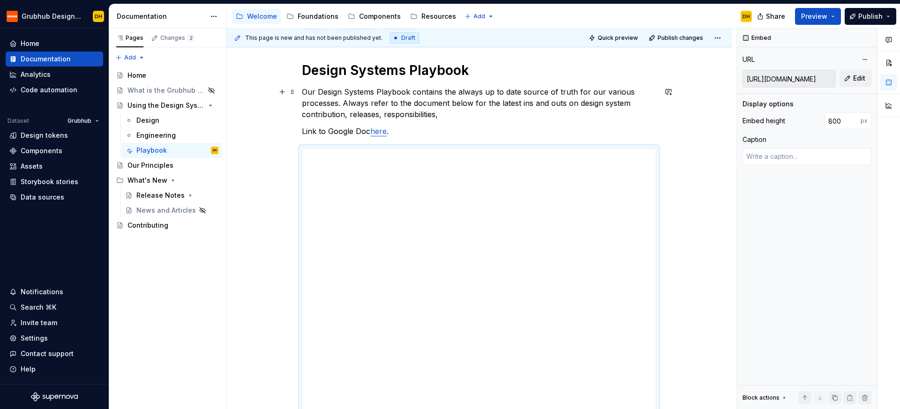
click at [446, 111] on p "Our Design Systems Playbook contains the always up to date source of truth for …" at bounding box center [479, 103] width 354 height 34
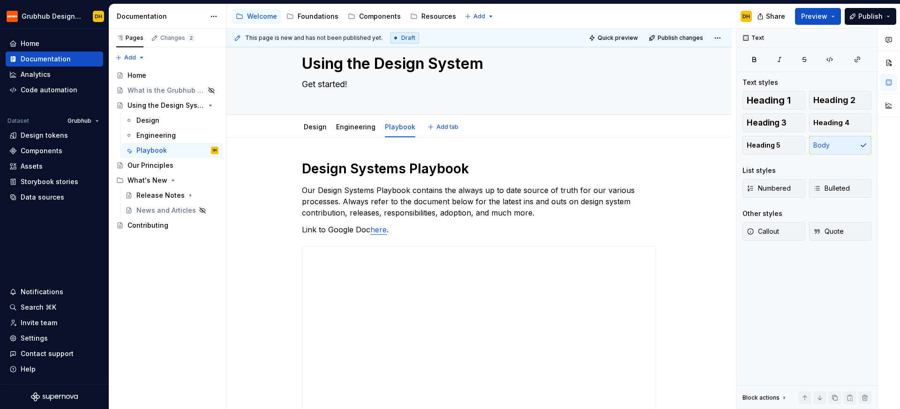
scroll to position [11, 0]
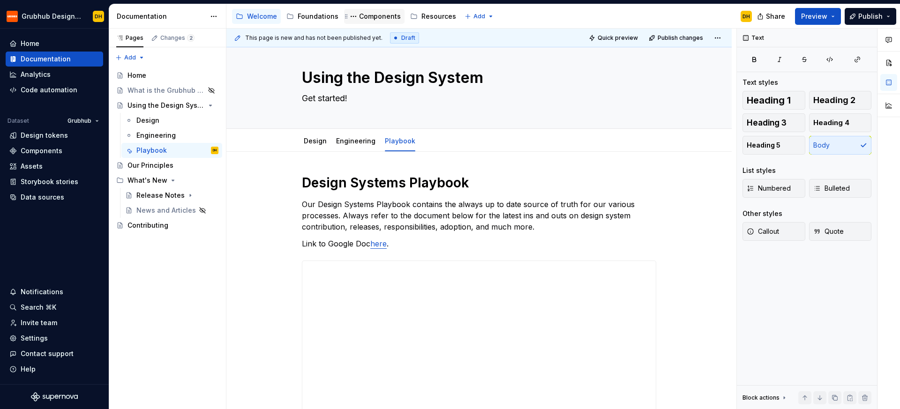
type textarea "*"
